Goal: Information Seeking & Learning: Learn about a topic

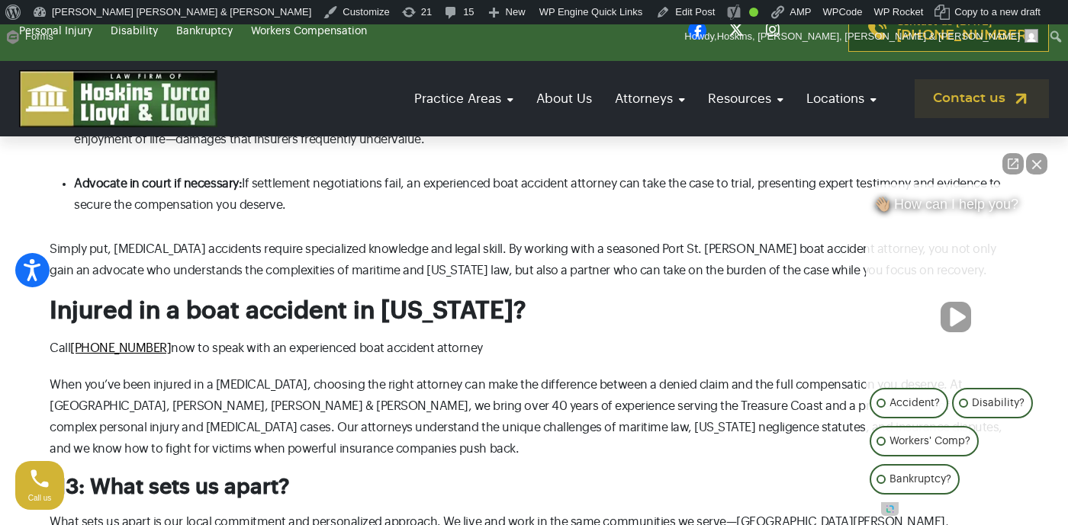
scroll to position [2255, 0]
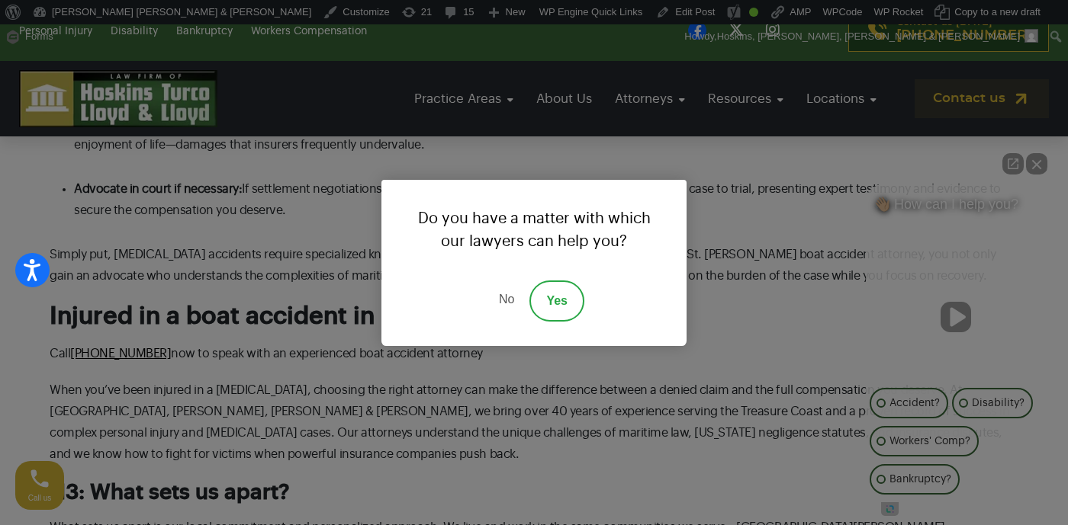
click at [504, 304] on link "No" at bounding box center [506, 301] width 46 height 41
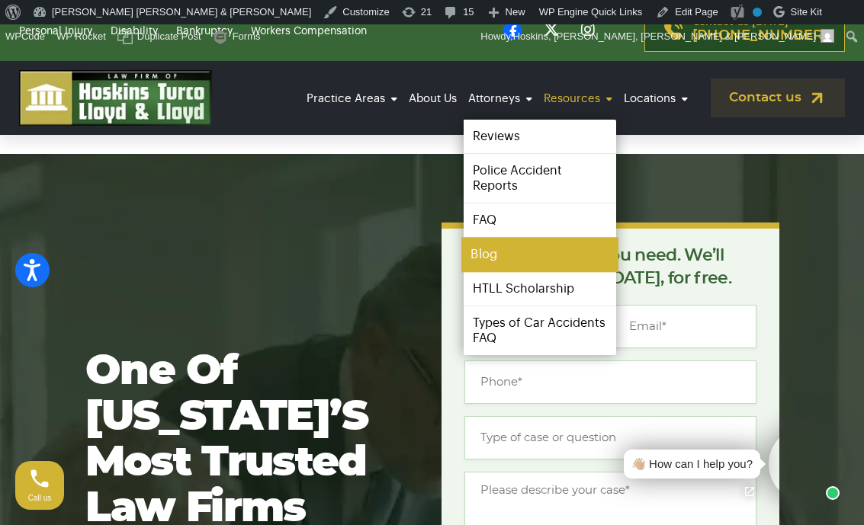
click at [519, 252] on link "Blog" at bounding box center [539, 255] width 157 height 34
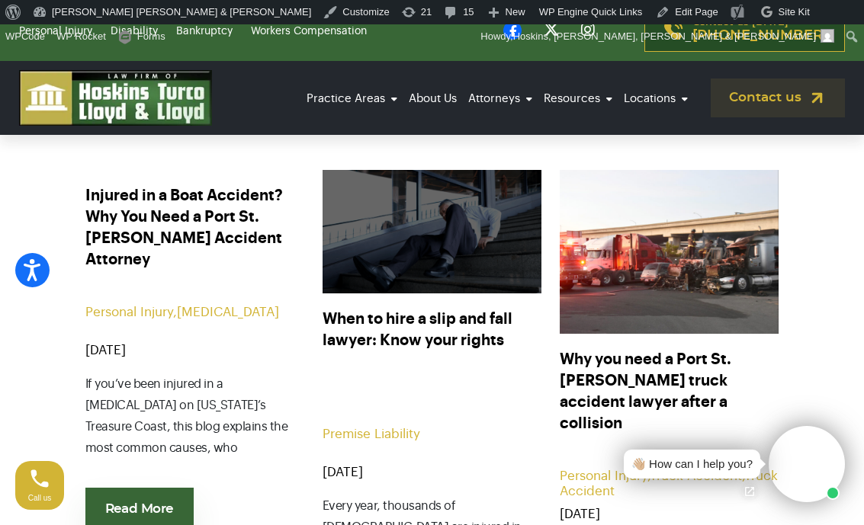
scroll to position [564, 0]
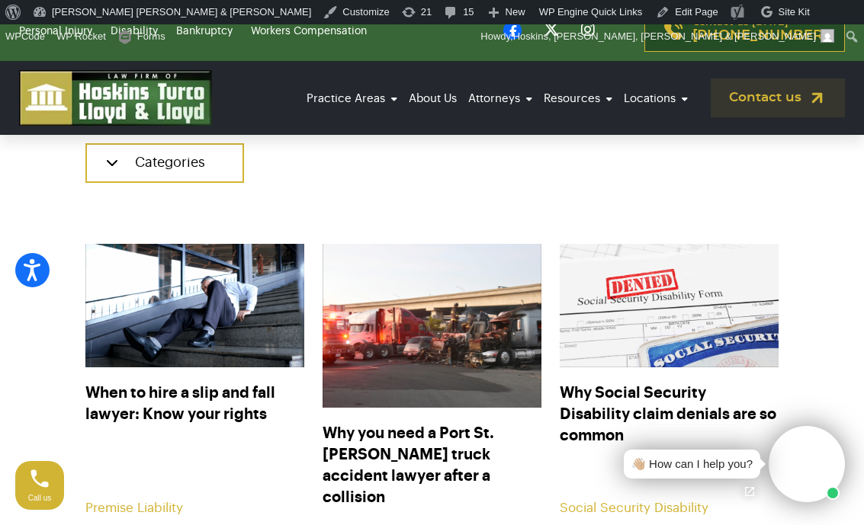
scroll to position [504, 0]
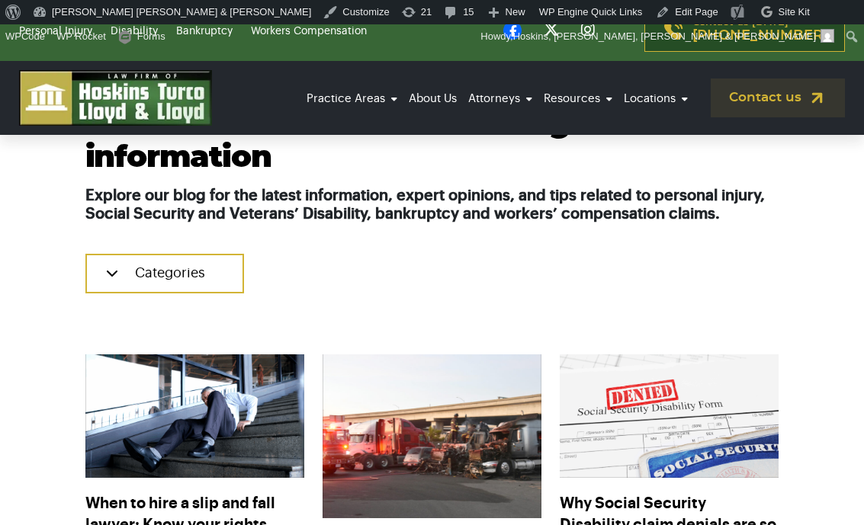
scroll to position [504, 0]
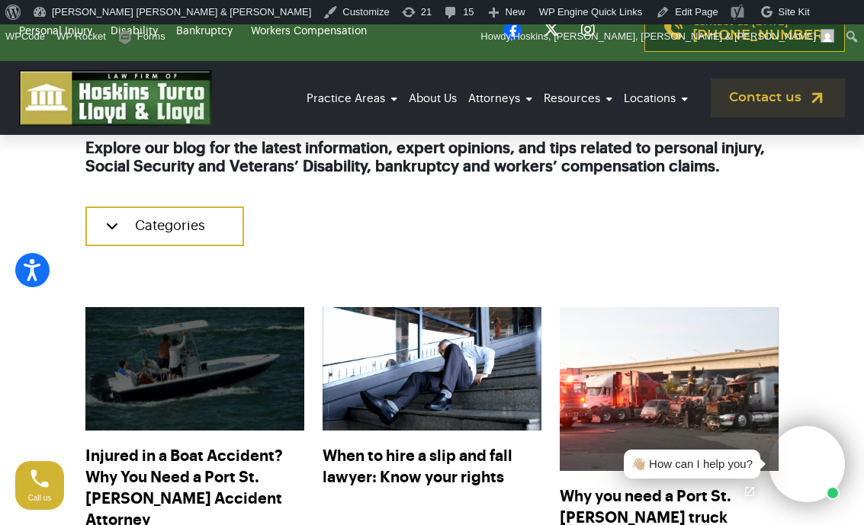
scroll to position [448, 0]
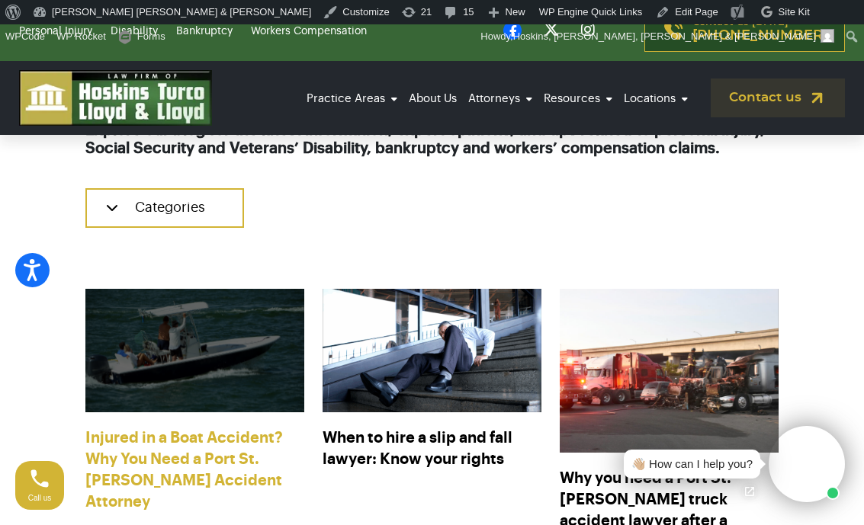
click at [208, 448] on link "Injured in a Boat Accident? Why You Need a Port St. [PERSON_NAME] Accident Atto…" at bounding box center [194, 470] width 219 height 85
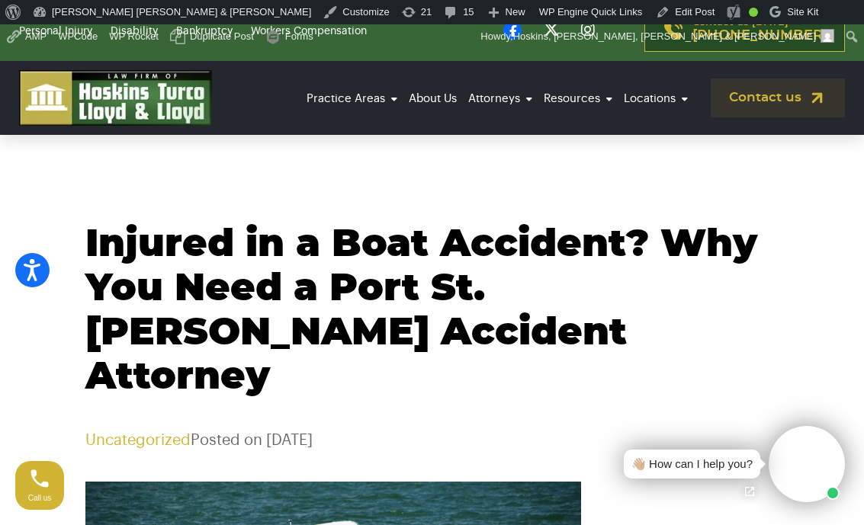
click at [530, 214] on section "Injured in a Boat Accident? Why You Need a Port St. [PERSON_NAME] Accident Atto…" at bounding box center [432, 302] width 864 height 297
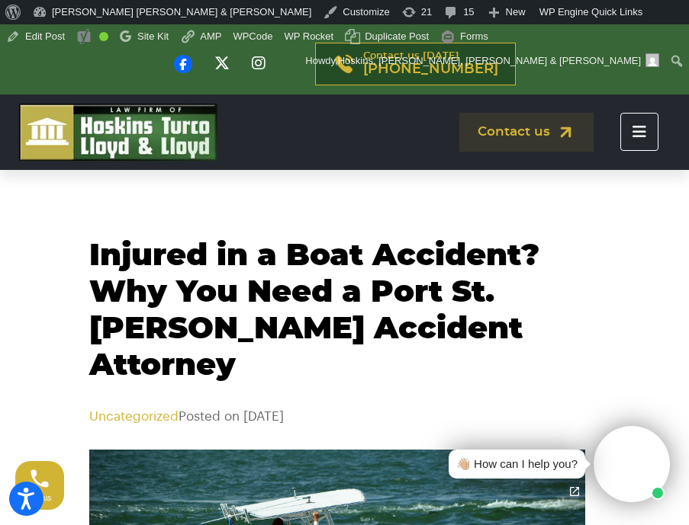
click at [341, 259] on h1 "Injured in a Boat Accident? Why You Need a Port St. [PERSON_NAME] Accident Atto…" at bounding box center [344, 311] width 511 height 146
